Goal: Browse casually: Explore the website without a specific task or goal

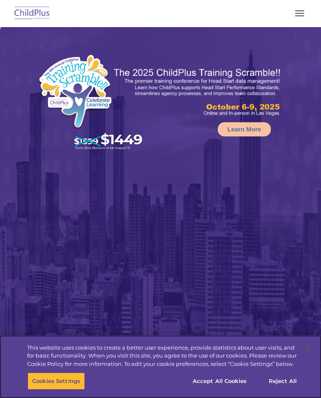
select select "MEDIUM"
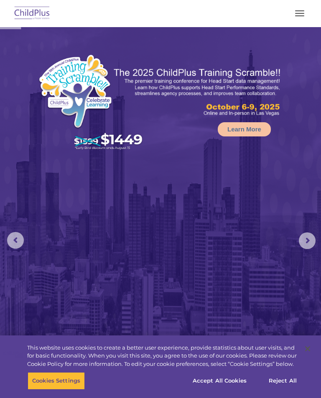
click at [299, 16] on span "button" at bounding box center [299, 15] width 9 height 1
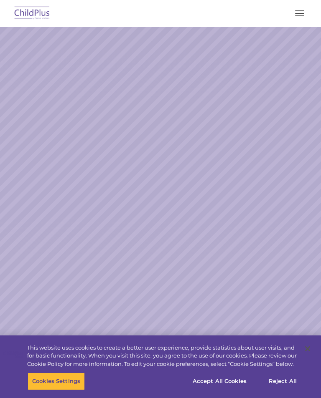
select select "MEDIUM"
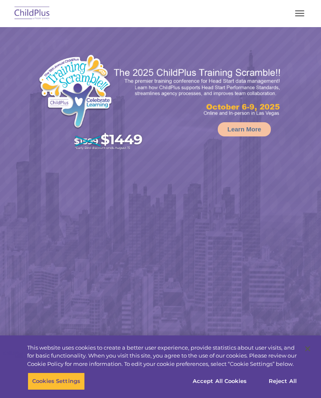
click at [287, 12] on div at bounding box center [160, 13] width 287 height 20
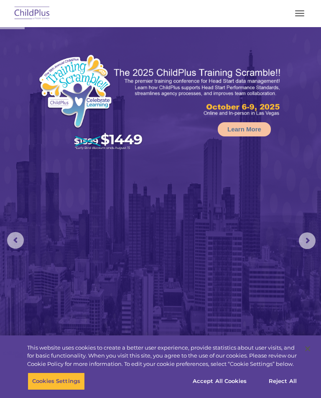
click at [305, 10] on button "button" at bounding box center [299, 13] width 18 height 13
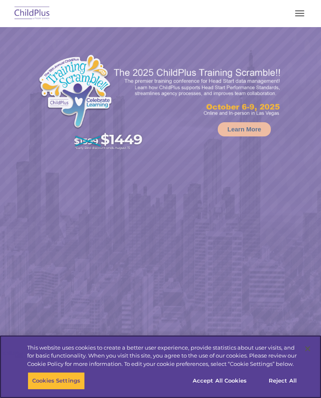
select select "MEDIUM"
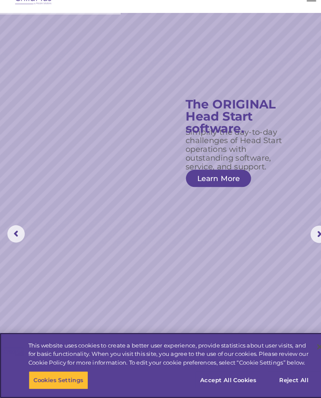
scroll to position [12, 0]
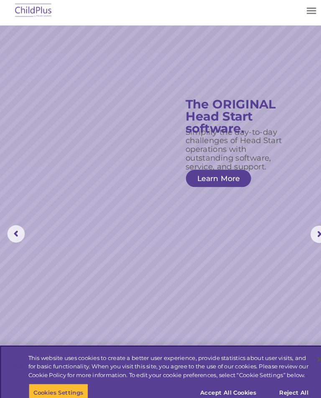
click at [207, 379] on button "Accept All Cookies" at bounding box center [219, 381] width 63 height 18
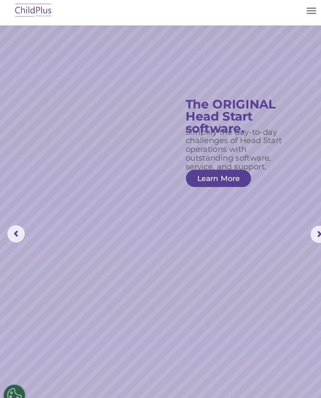
click at [223, 379] on rs-slide "Simplify the day-to-day challenges of Head Start operations with outstanding so…" at bounding box center [160, 228] width 321 height 427
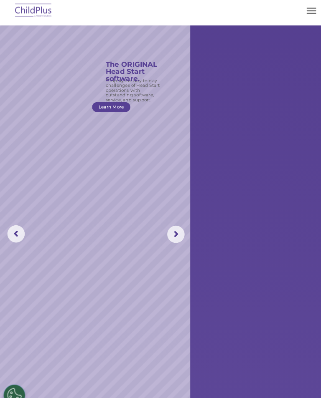
scroll to position [0, 0]
